Goal: Navigation & Orientation: Find specific page/section

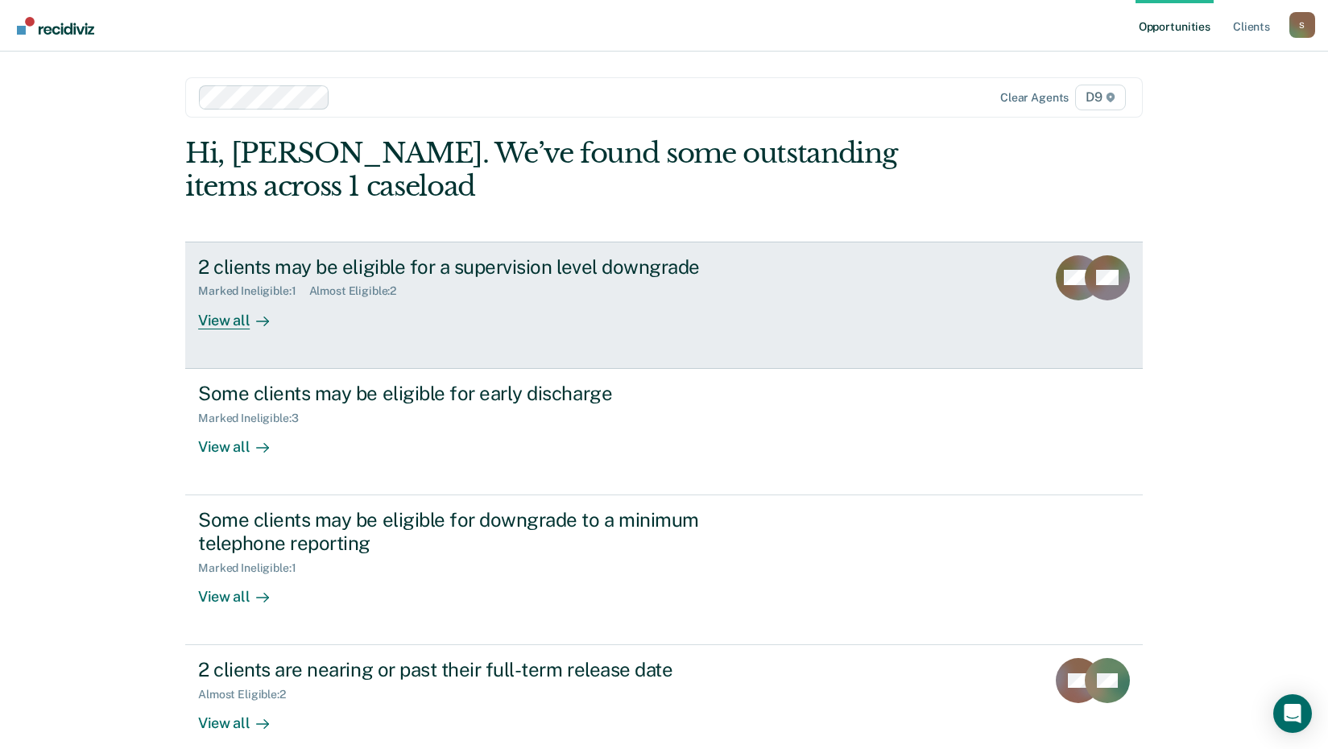
click at [236, 318] on div "View all" at bounding box center [243, 313] width 90 height 31
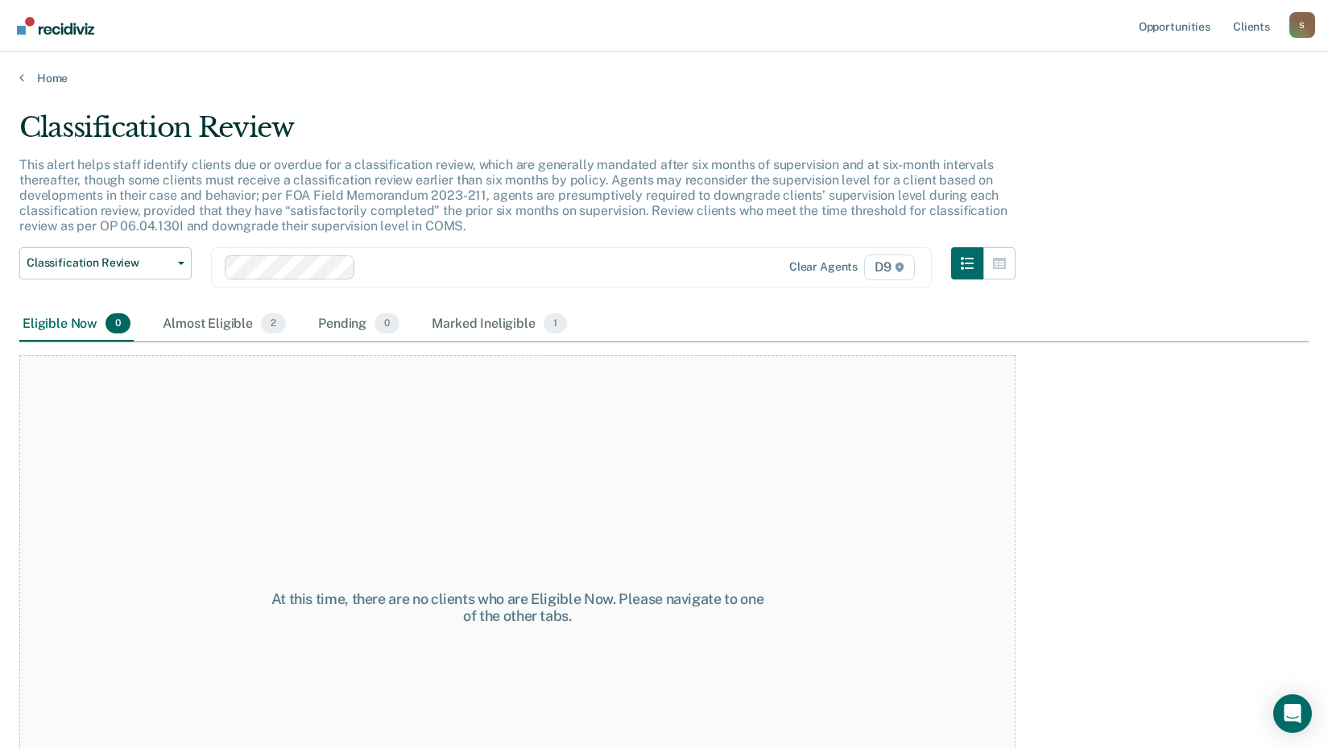
click at [38, 85] on main "Classification Review This alert helps staff identify clients due or overdue fo…" at bounding box center [664, 414] width 1328 height 659
click at [15, 76] on div "Home" at bounding box center [664, 69] width 1328 height 34
click at [51, 77] on link "Home" at bounding box center [663, 78] width 1289 height 14
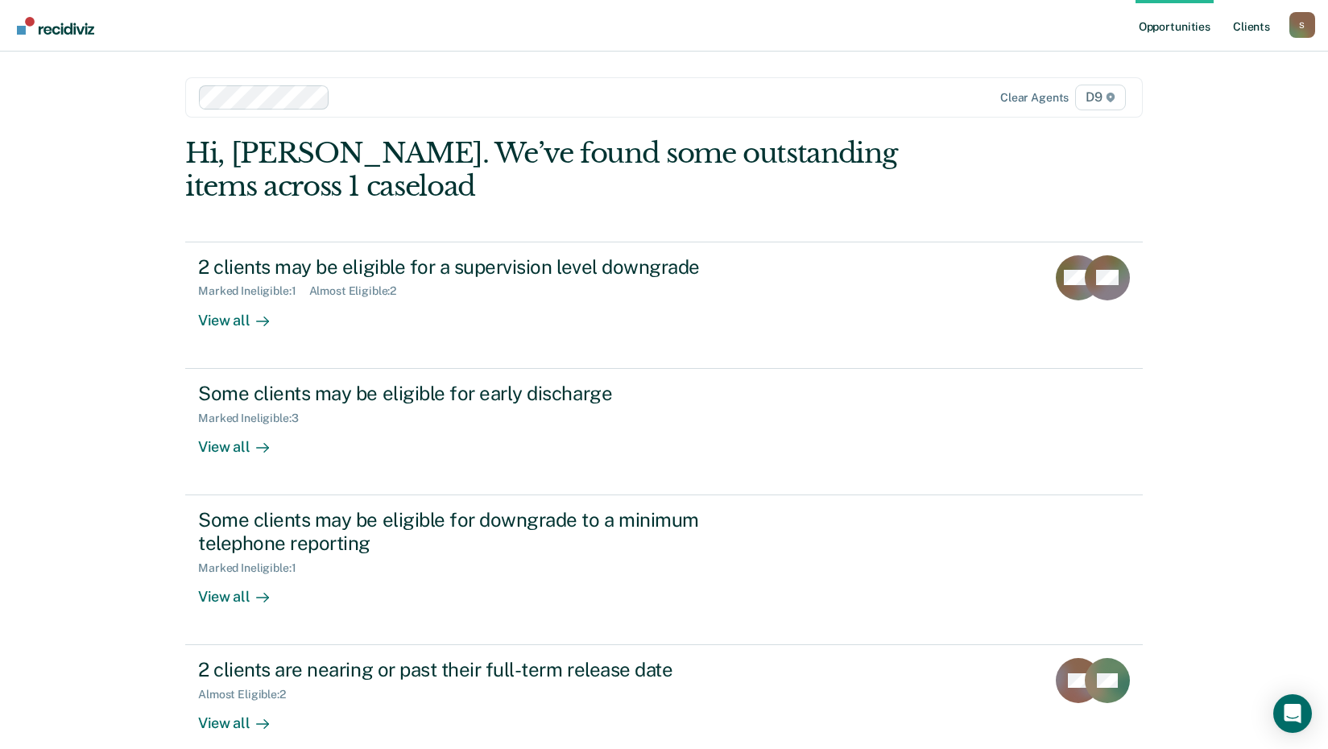
click at [1257, 29] on link "Client s" at bounding box center [1251, 26] width 43 height 52
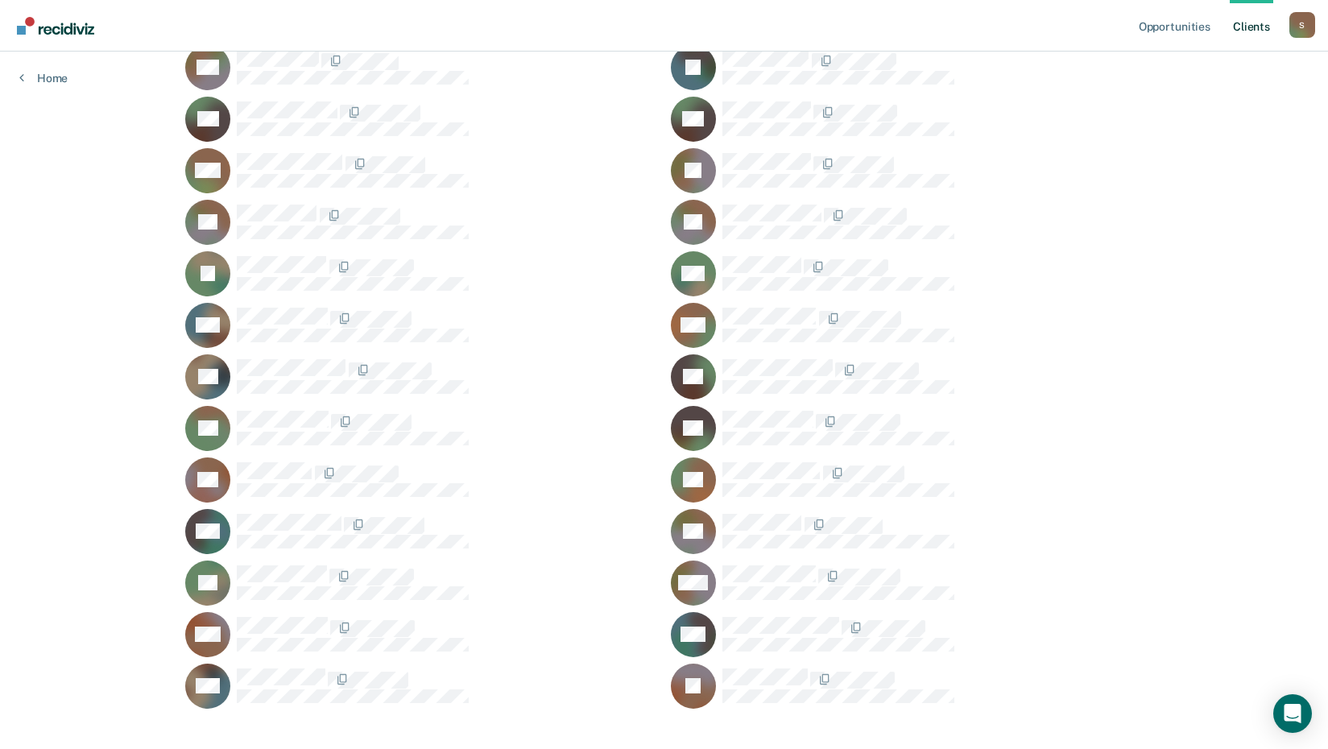
scroll to position [564, 0]
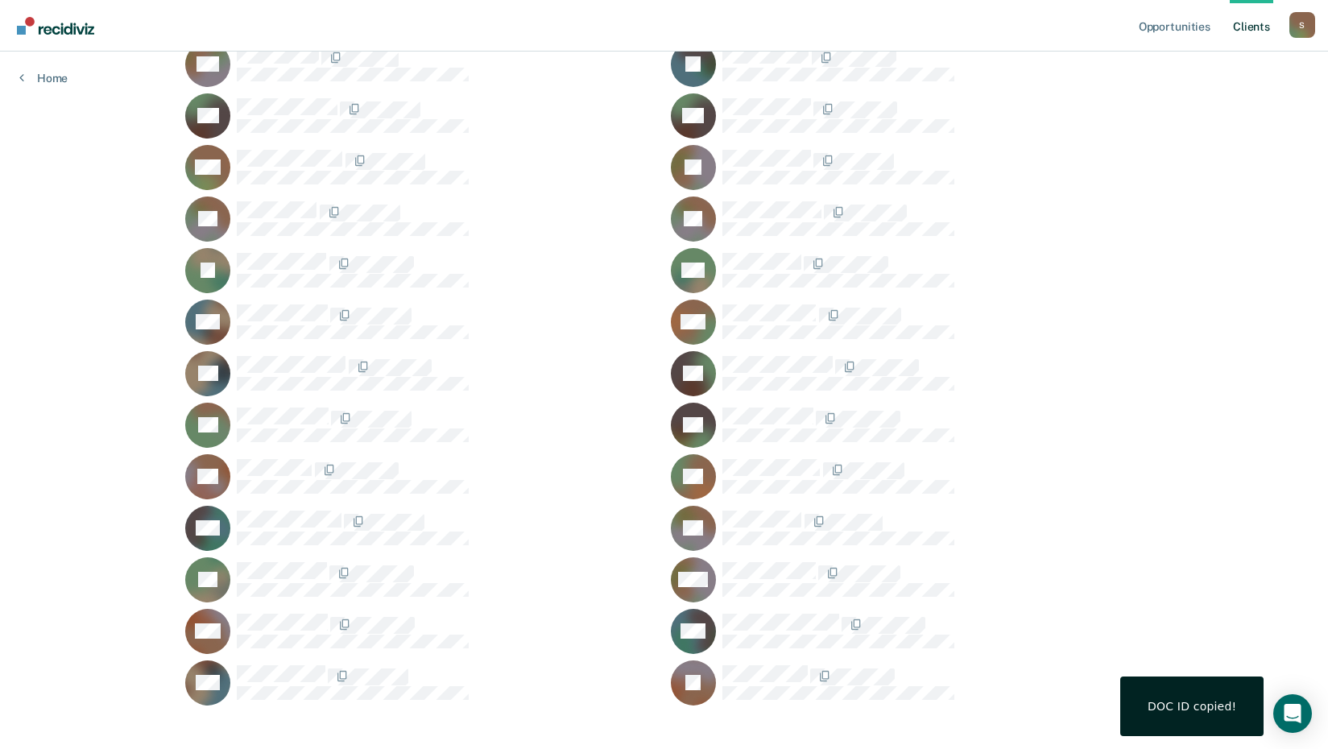
click at [1228, 701] on div "DOC ID copied!" at bounding box center [1192, 706] width 89 height 14
click at [1297, 714] on icon "Open Intercom Messenger" at bounding box center [1292, 713] width 19 height 21
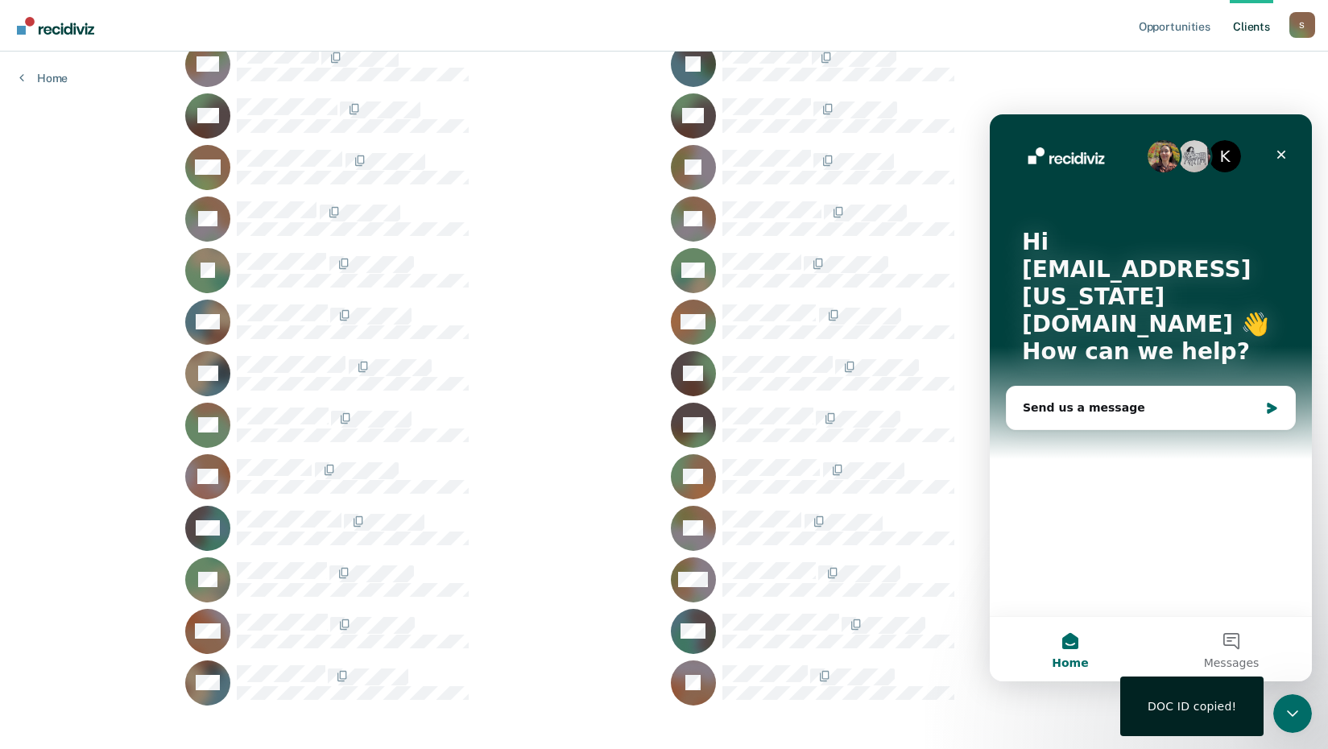
scroll to position [0, 0]
click at [1286, 149] on icon "Close" at bounding box center [1281, 154] width 13 height 13
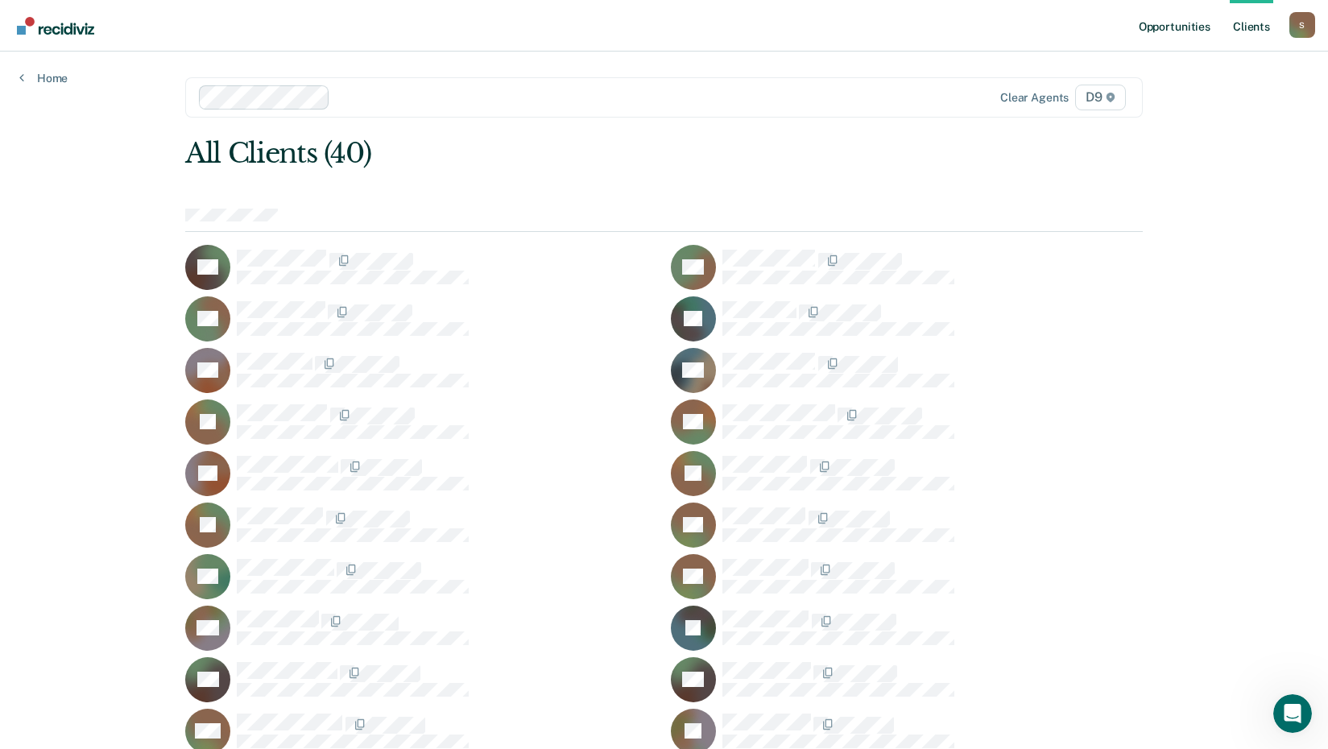
click at [1176, 26] on link "Opportunities" at bounding box center [1175, 26] width 78 height 52
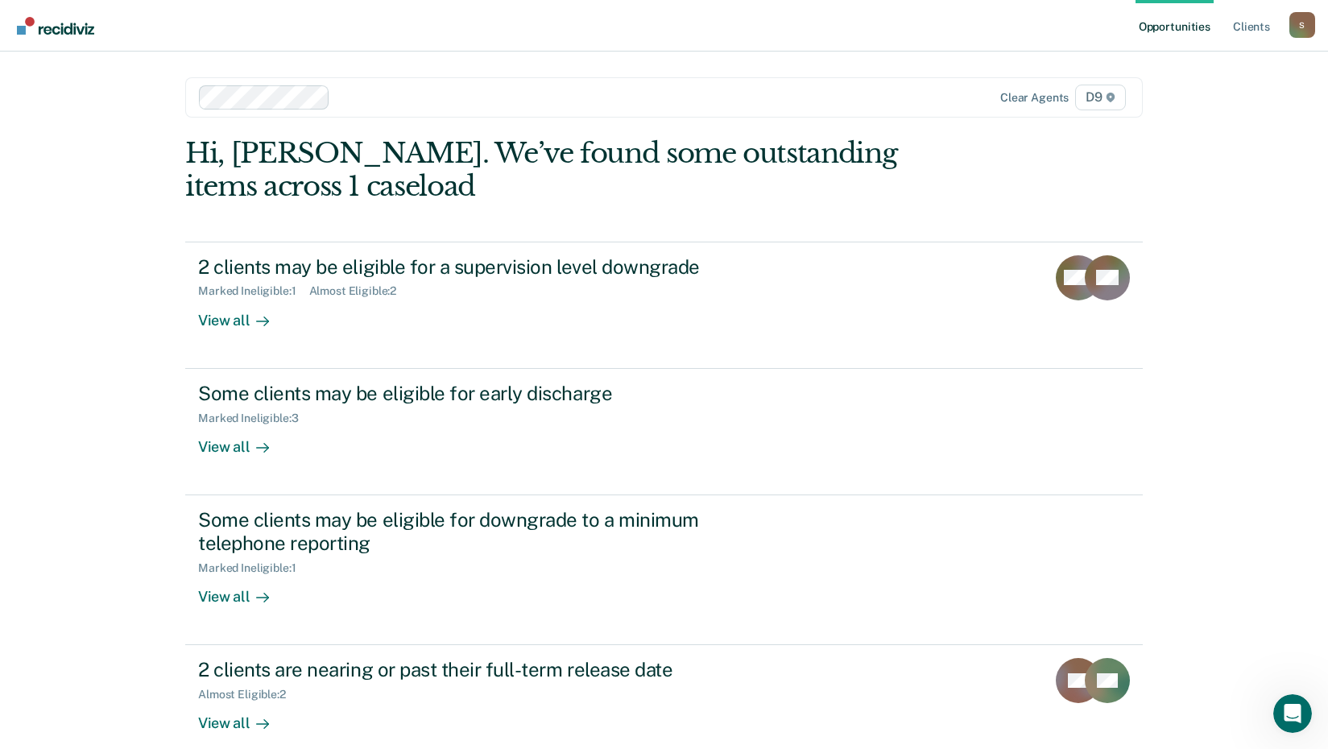
click at [110, 283] on div "Opportunities Client s [EMAIL_ADDRESS][US_STATE][DOMAIN_NAME] S Profile How it …" at bounding box center [664, 493] width 1328 height 986
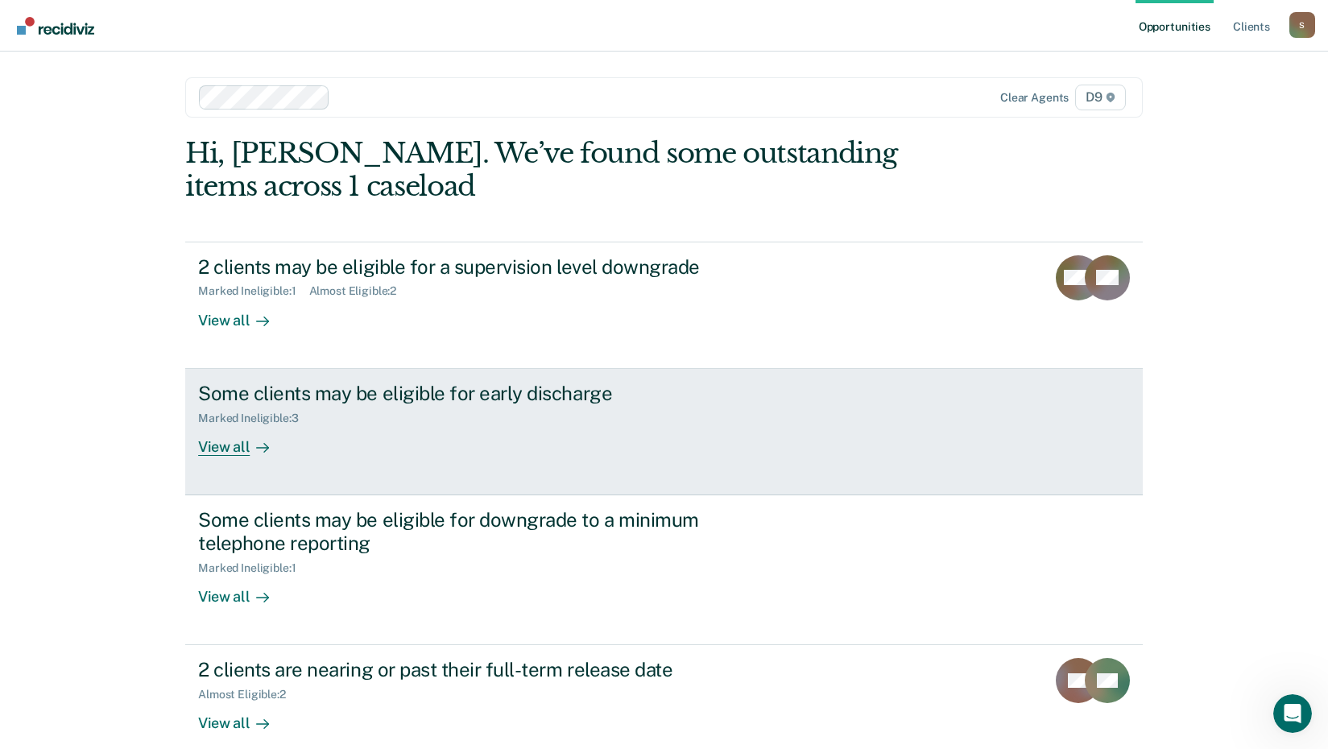
click at [221, 445] on div "View all" at bounding box center [243, 439] width 90 height 31
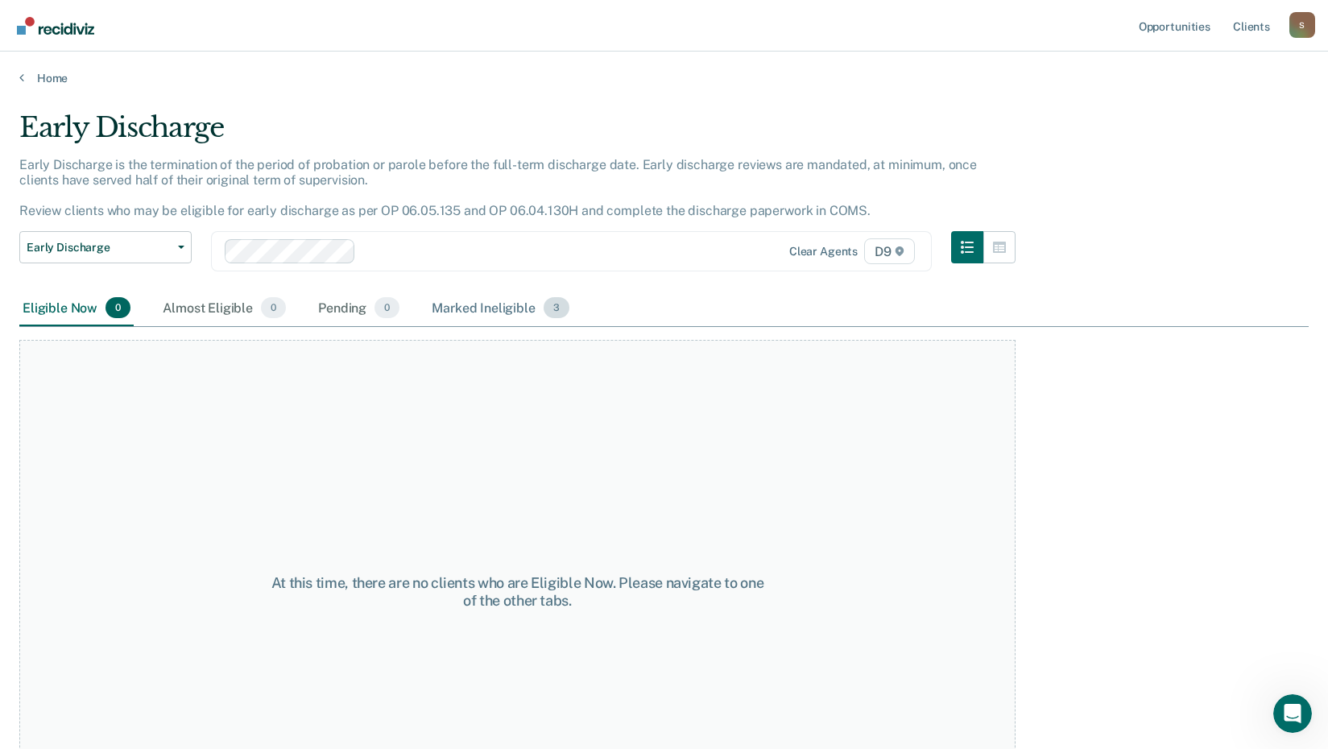
click at [508, 304] on div "Marked Ineligible 3" at bounding box center [500, 308] width 144 height 35
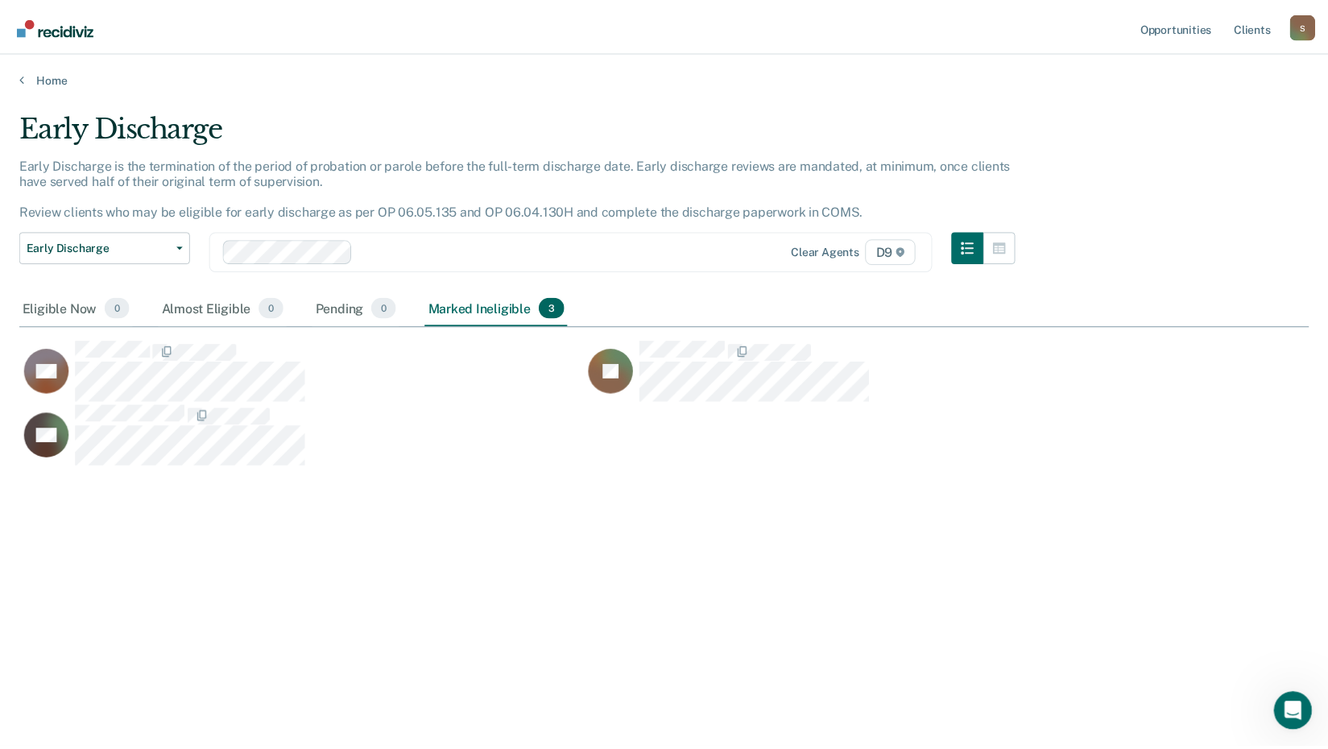
scroll to position [505, 1289]
click at [43, 77] on link "Home" at bounding box center [669, 78] width 1301 height 14
